Goal: Navigation & Orientation: Find specific page/section

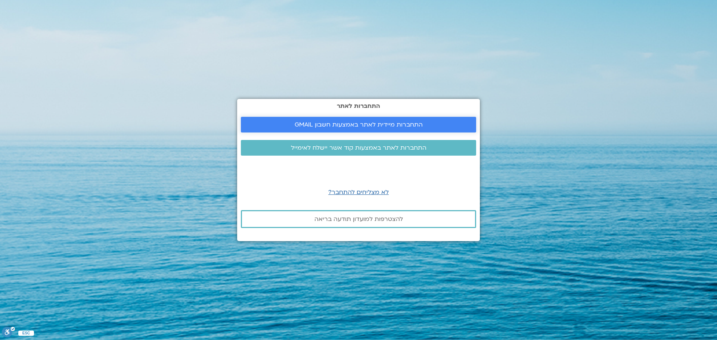
click at [357, 122] on span "התחברות מיידית לאתר באמצעות חשבון GMAIL" at bounding box center [359, 124] width 128 height 7
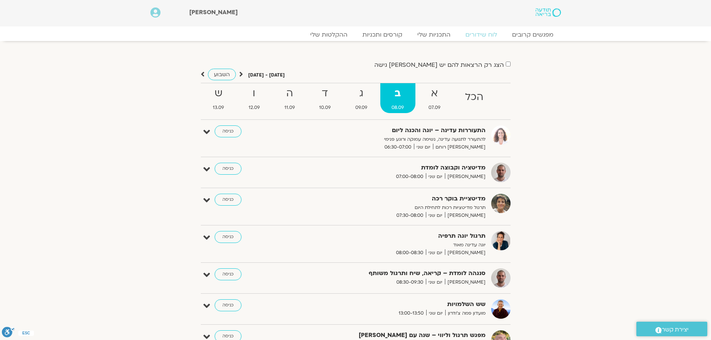
click at [243, 165] on div "מדיטציה וקבוצה לומדת [PERSON_NAME] יום שני 07:00-08:00 כניסה" at bounding box center [361, 172] width 299 height 19
click at [238, 167] on link "כניסה" at bounding box center [228, 169] width 27 height 12
